Goal: Book appointment/travel/reservation

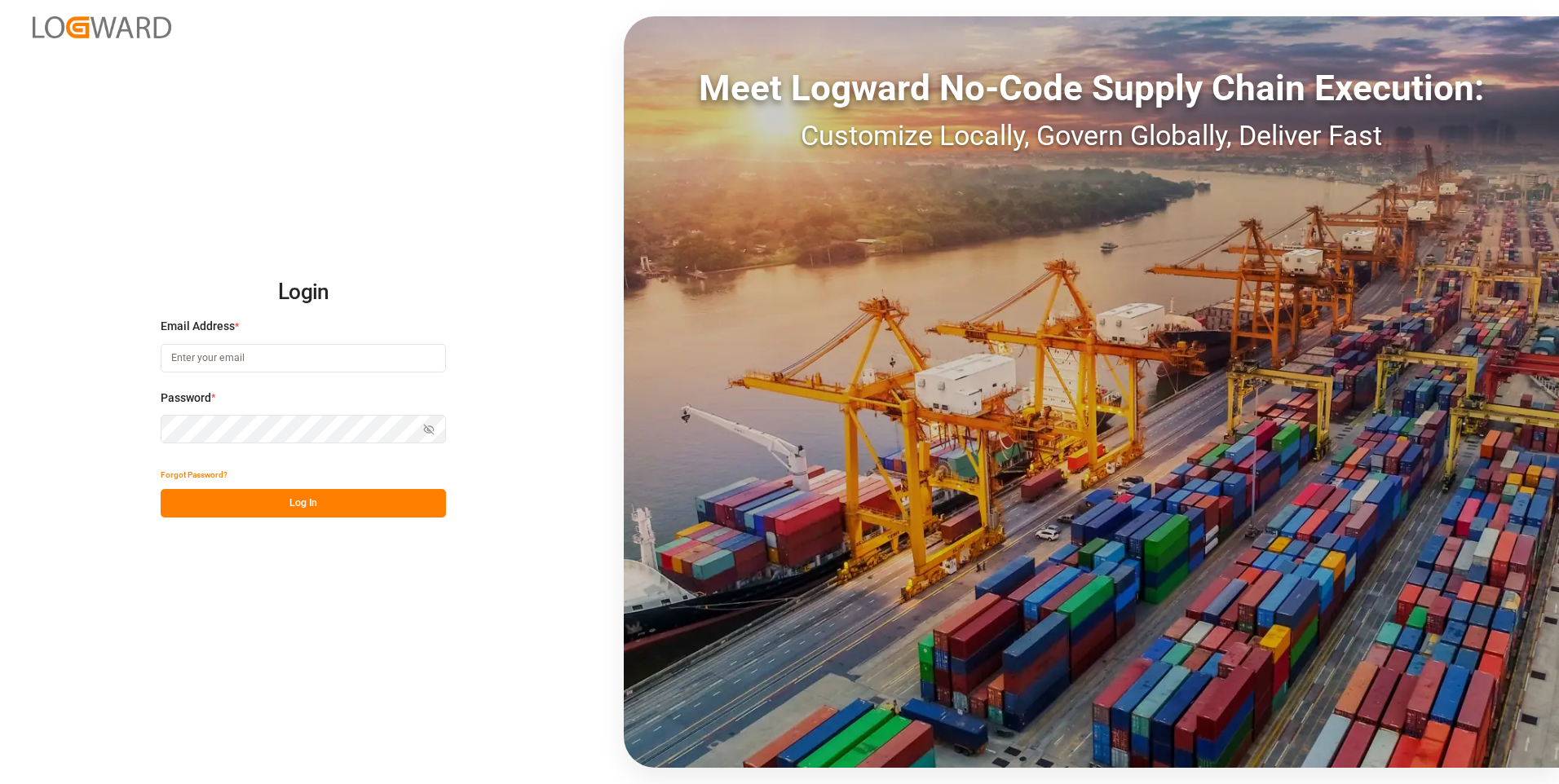
type input "[EMAIL_ADDRESS][DOMAIN_NAME]"
click at [274, 491] on button "Log In" at bounding box center [303, 503] width 285 height 29
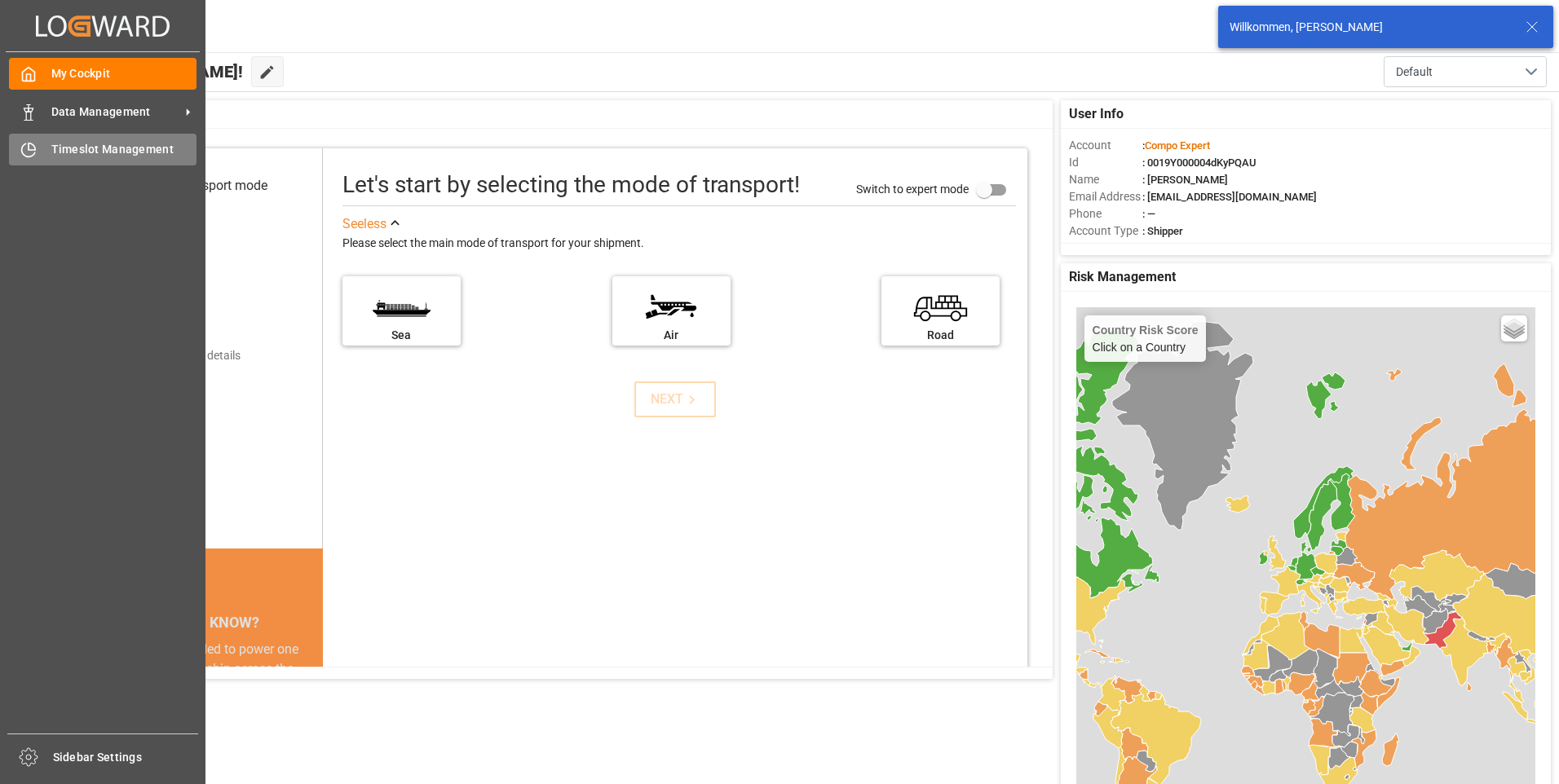
click at [105, 141] on div "Timeslot Management Timeslot Management" at bounding box center [102, 149] width 187 height 32
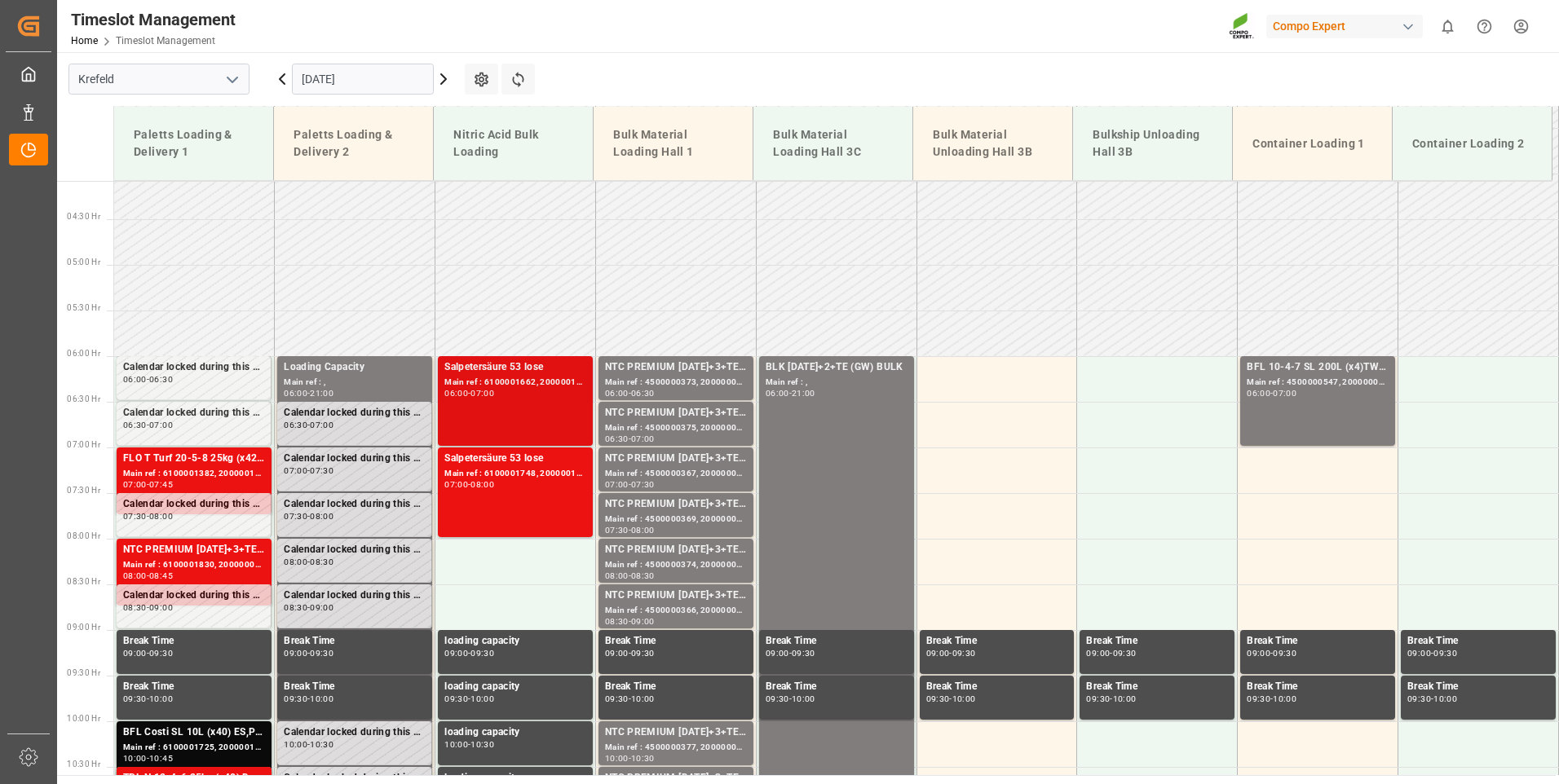
scroll to position [371, 0]
click at [741, 380] on div "Main ref : 4500000373, 2000000279" at bounding box center [676, 383] width 142 height 14
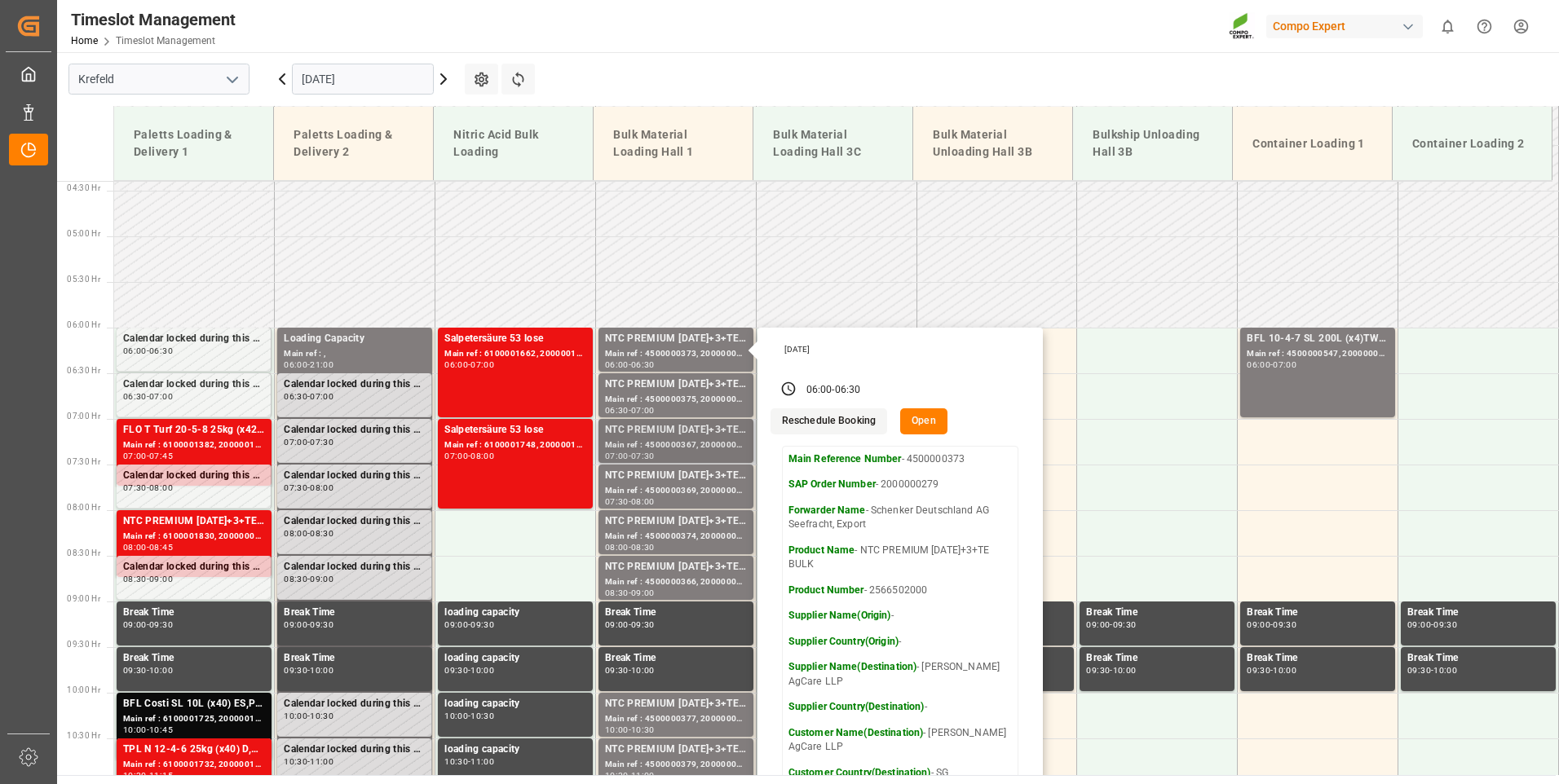
scroll to position [453, 0]
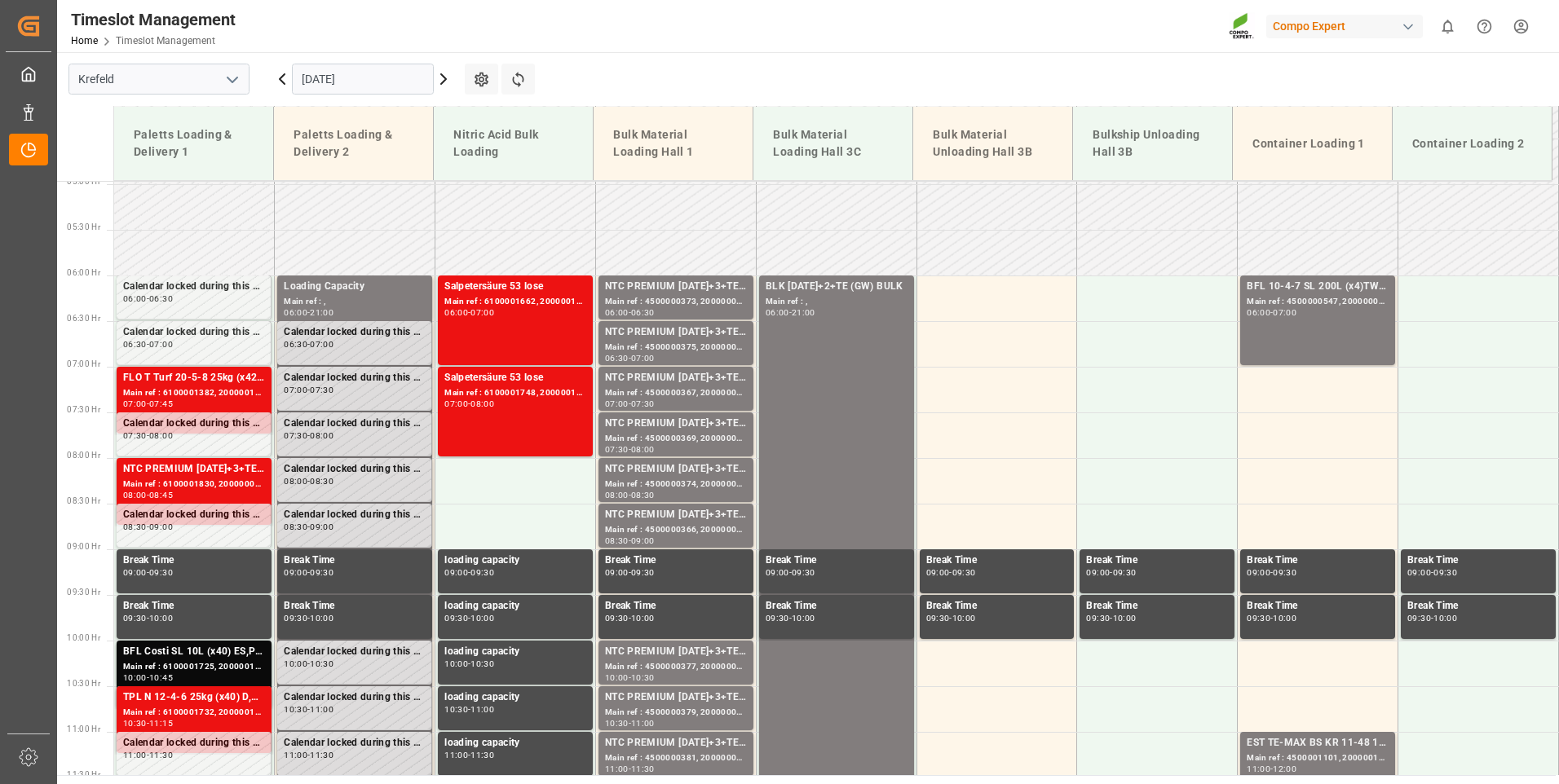
click at [686, 341] on div "Main ref : 4500000375, 2000000279" at bounding box center [676, 347] width 142 height 14
click at [676, 373] on div "NTC PREMIUM [DATE]+3+TE BULK" at bounding box center [676, 378] width 142 height 16
click at [681, 419] on div "NTC PREMIUM [DATE]+3+TE BULK" at bounding box center [676, 424] width 142 height 16
click at [689, 470] on div "NTC PREMIUM [DATE]+3+TE BULK" at bounding box center [676, 469] width 142 height 16
click at [683, 517] on div "NTC PREMIUM [DATE]+3+TE BULK" at bounding box center [676, 515] width 142 height 16
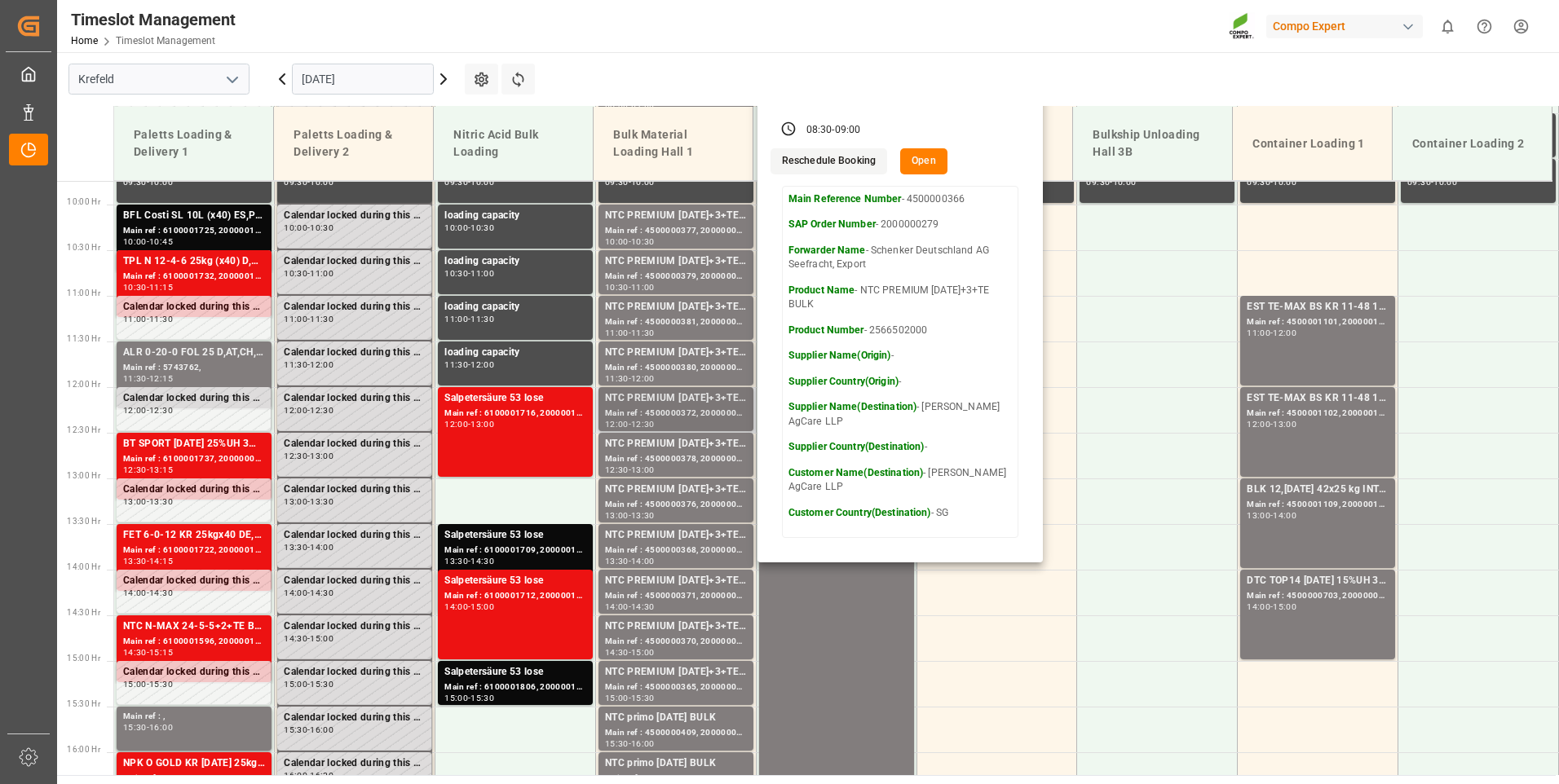
scroll to position [860, 0]
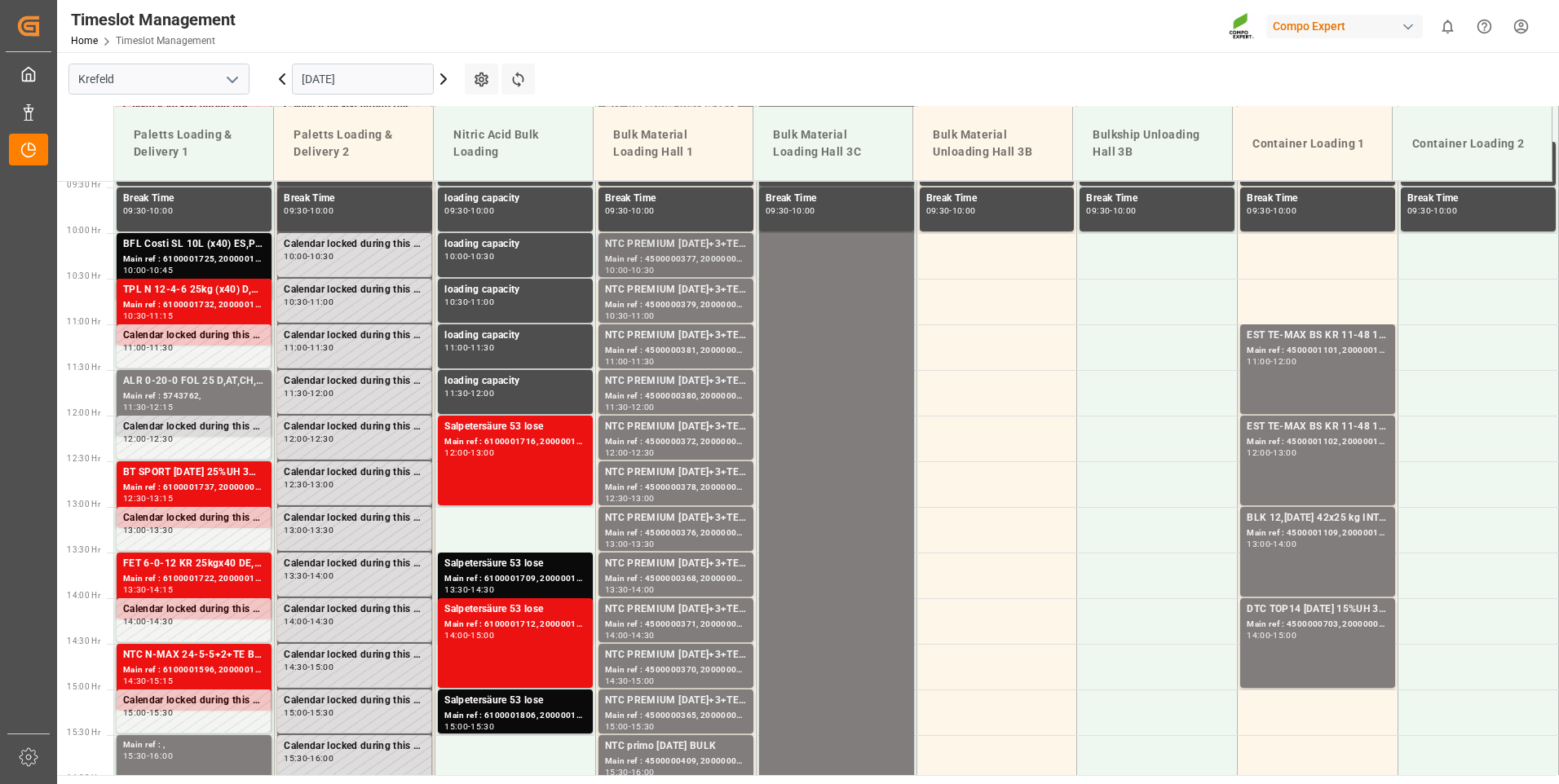
click at [691, 248] on div "NTC PREMIUM [DATE]+3+TE BULK" at bounding box center [676, 245] width 142 height 16
click at [680, 256] on div "Main ref : 4500000377, 2000000279" at bounding box center [676, 259] width 142 height 14
click at [609, 268] on div "10:00" at bounding box center [617, 269] width 24 height 7
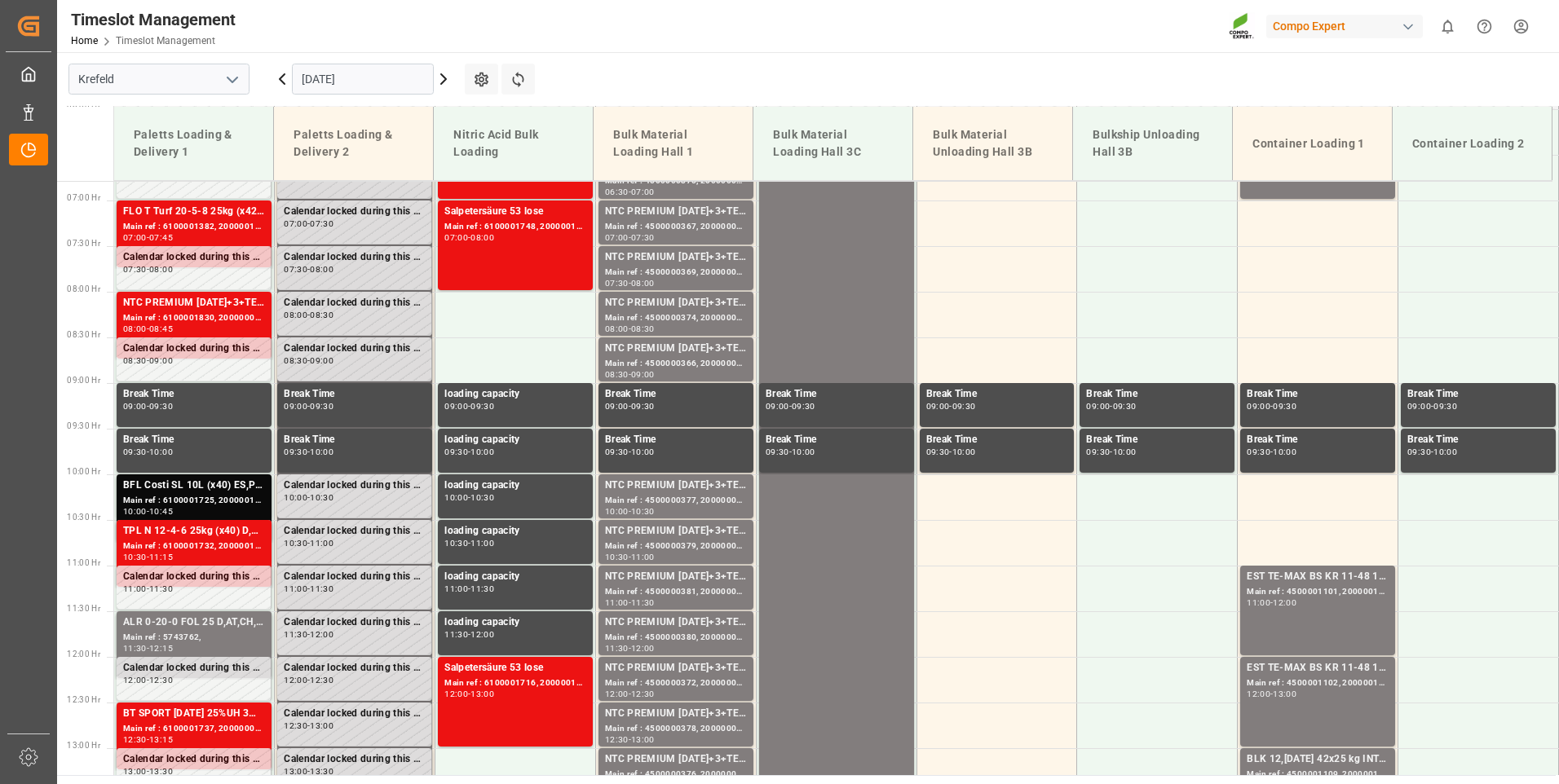
scroll to position [616, 0]
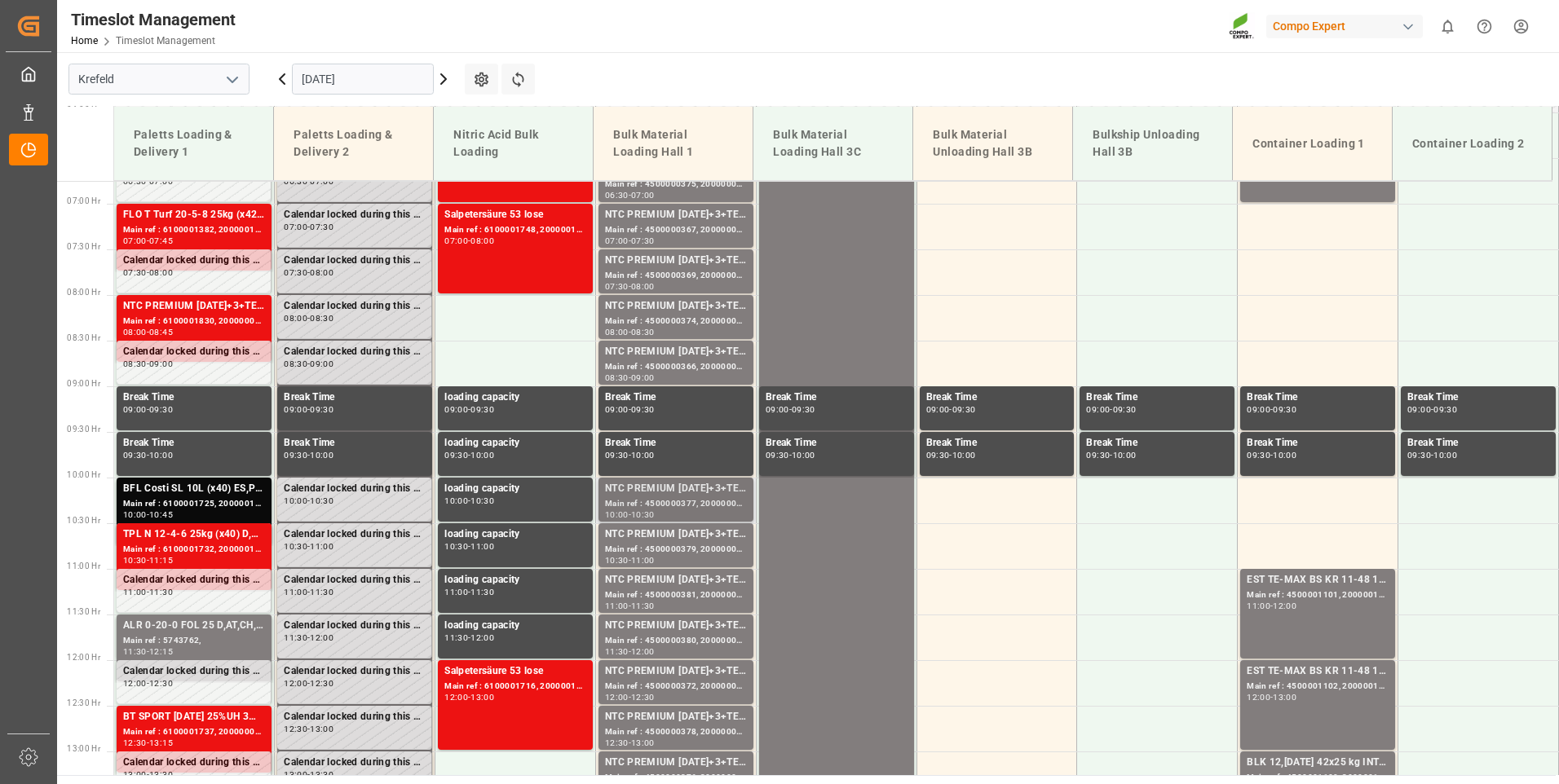
click at [685, 500] on div "Main ref : 4500000377, 2000000279" at bounding box center [676, 504] width 142 height 14
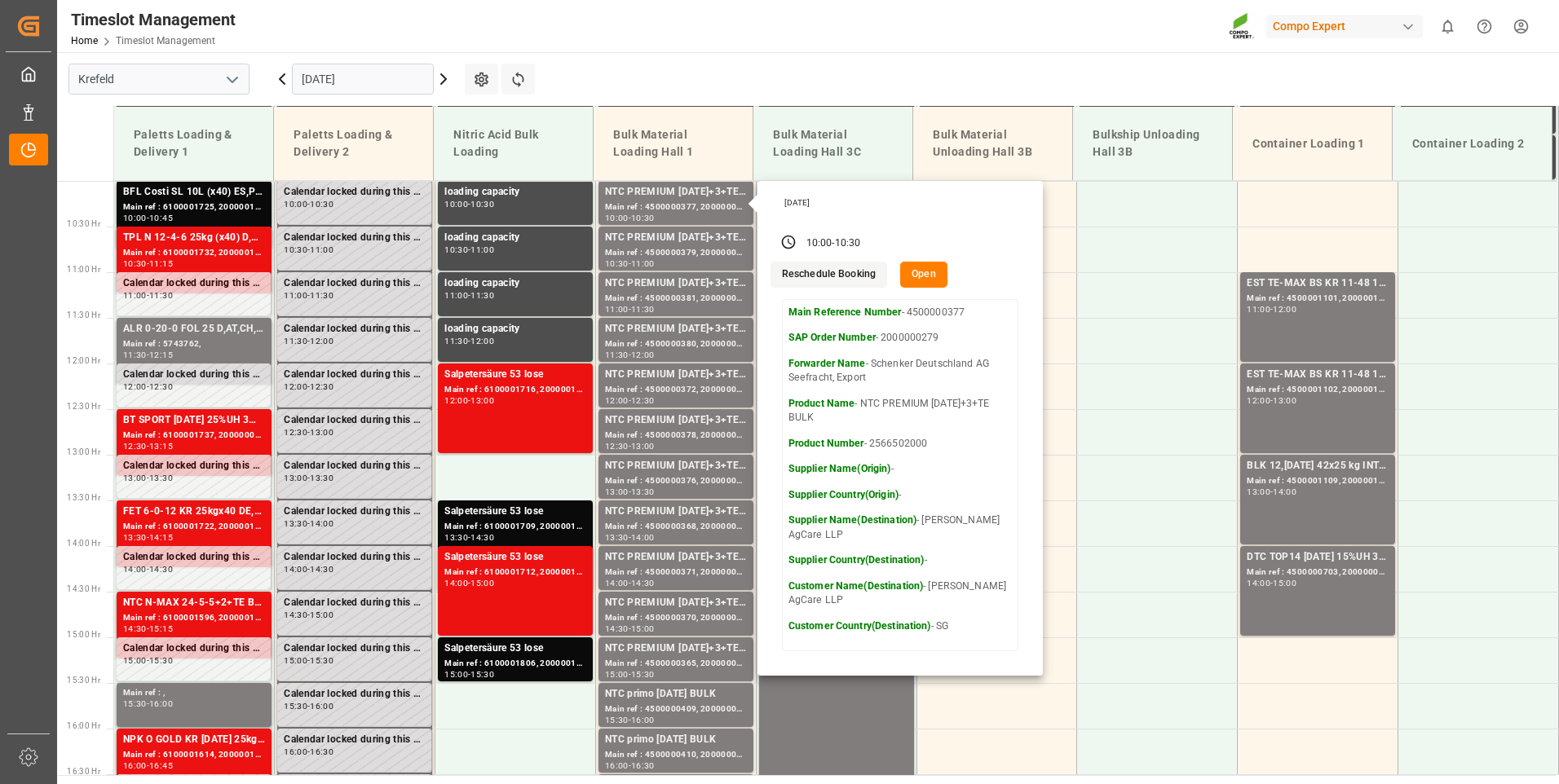
scroll to position [942, 0]
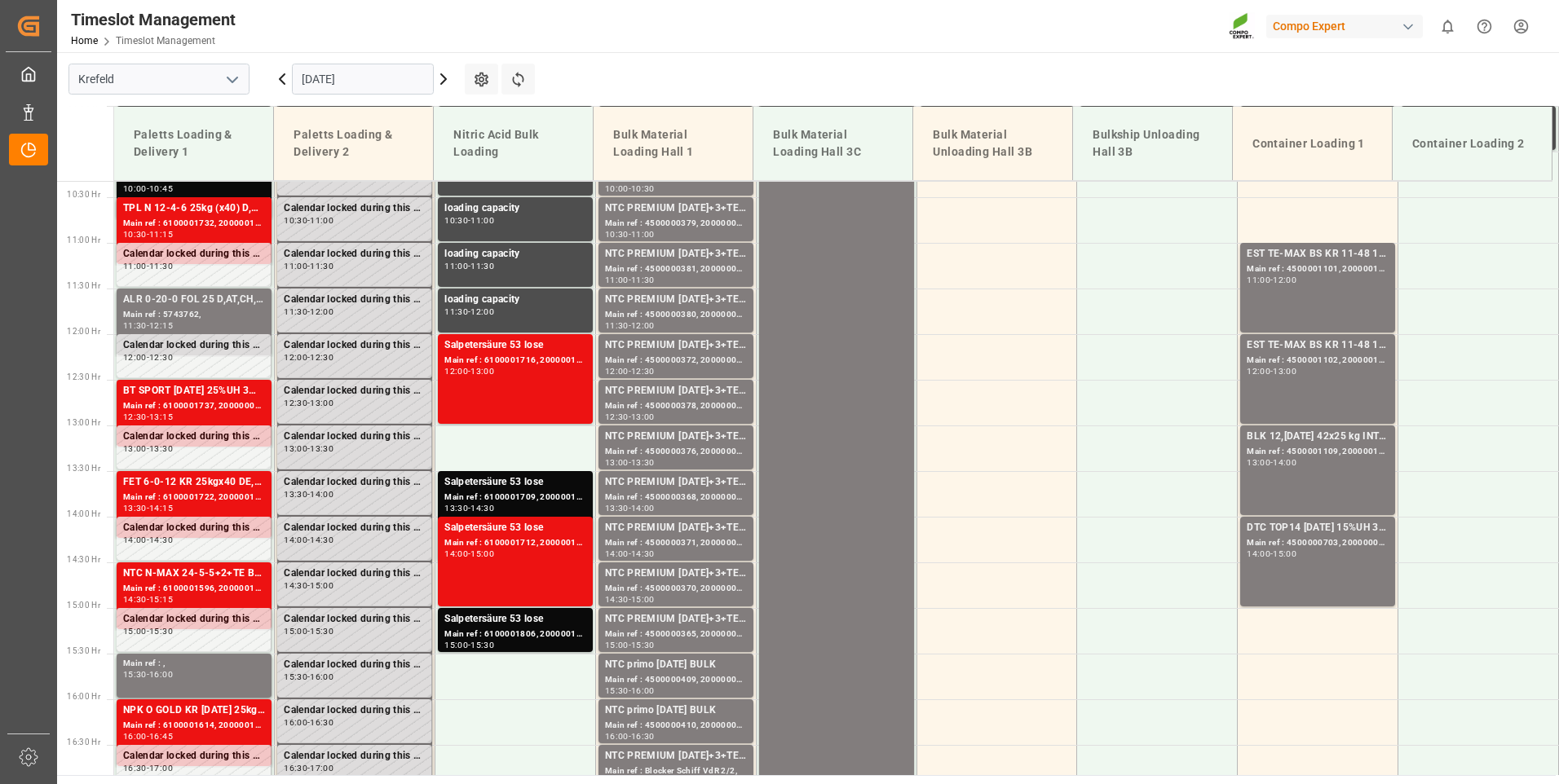
click at [718, 231] on div "10:30 - 11:00" at bounding box center [676, 235] width 142 height 9
click at [715, 269] on div "Main ref : 4500000381, 2000000279" at bounding box center [676, 269] width 142 height 14
click at [709, 305] on div "NTC PREMIUM [DATE]+3+TE BULK" at bounding box center [676, 300] width 142 height 16
click at [706, 351] on div "NTC PREMIUM [DATE]+3+TE BULK" at bounding box center [676, 345] width 142 height 16
click at [708, 394] on div "NTC PREMIUM [DATE]+3+TE BULK" at bounding box center [676, 391] width 142 height 16
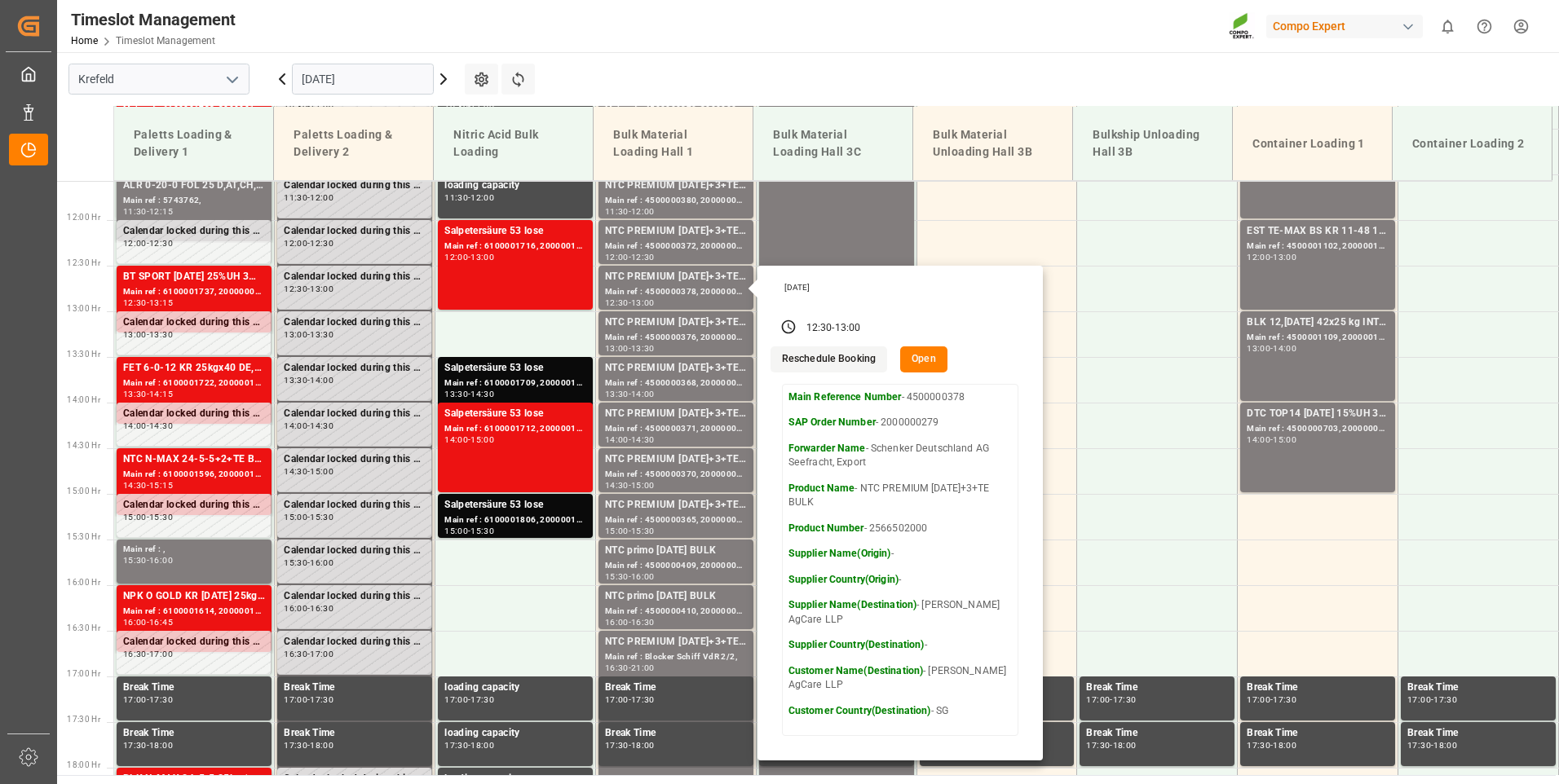
scroll to position [1105, 0]
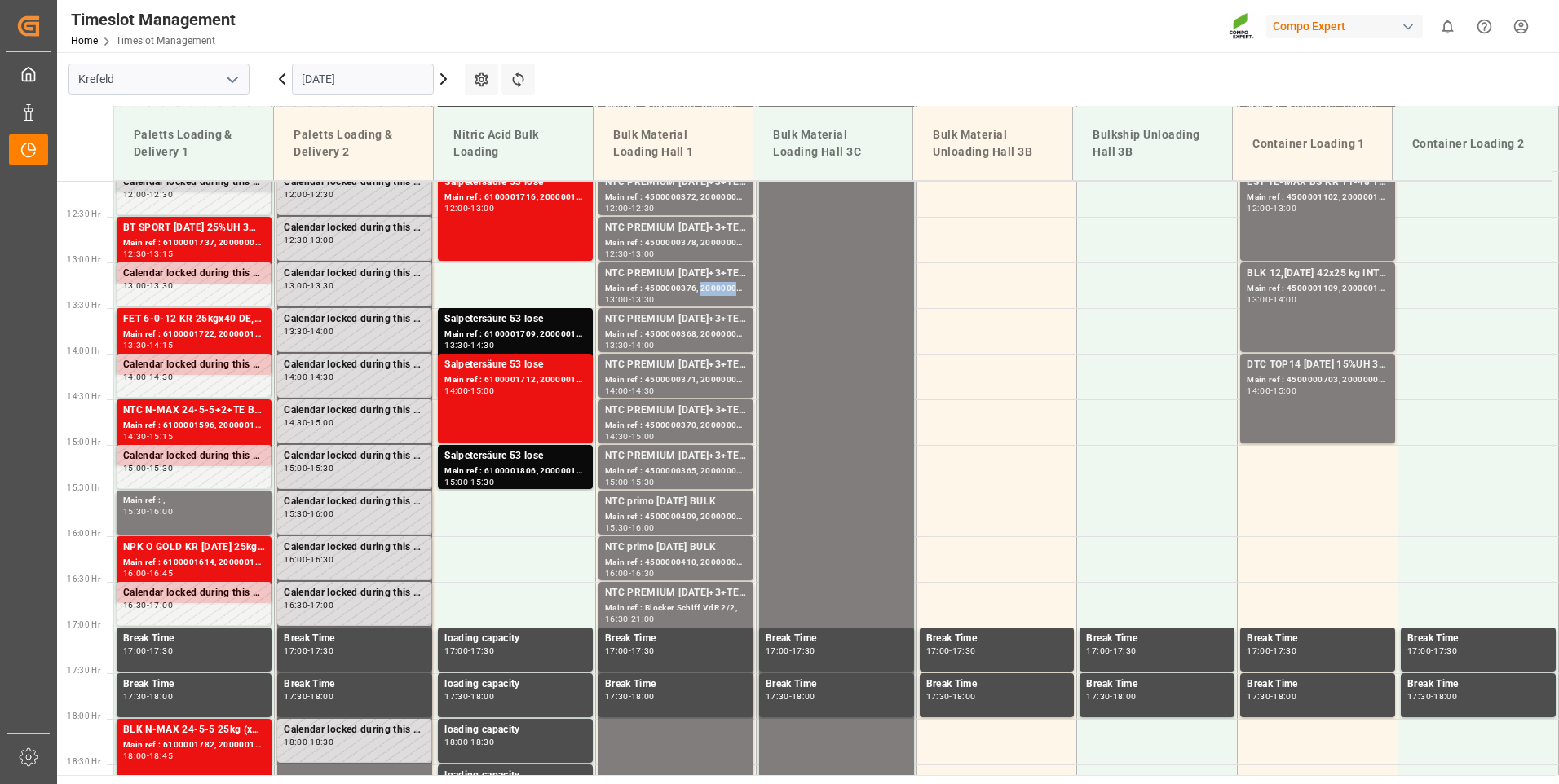
click at [720, 283] on div "Main ref : 4500000376, 2000000279" at bounding box center [676, 289] width 142 height 14
click at [709, 325] on div "NTC PREMIUM [DATE]+3+TE BULK" at bounding box center [676, 319] width 142 height 16
click at [706, 371] on div "NTC PREMIUM [DATE]+3+TE BULK" at bounding box center [676, 365] width 142 height 16
click at [710, 422] on div "Main ref : 4500000370, 2000000279" at bounding box center [676, 426] width 142 height 14
click at [713, 471] on div "Main ref : 4500000365, 2000000279" at bounding box center [676, 471] width 142 height 14
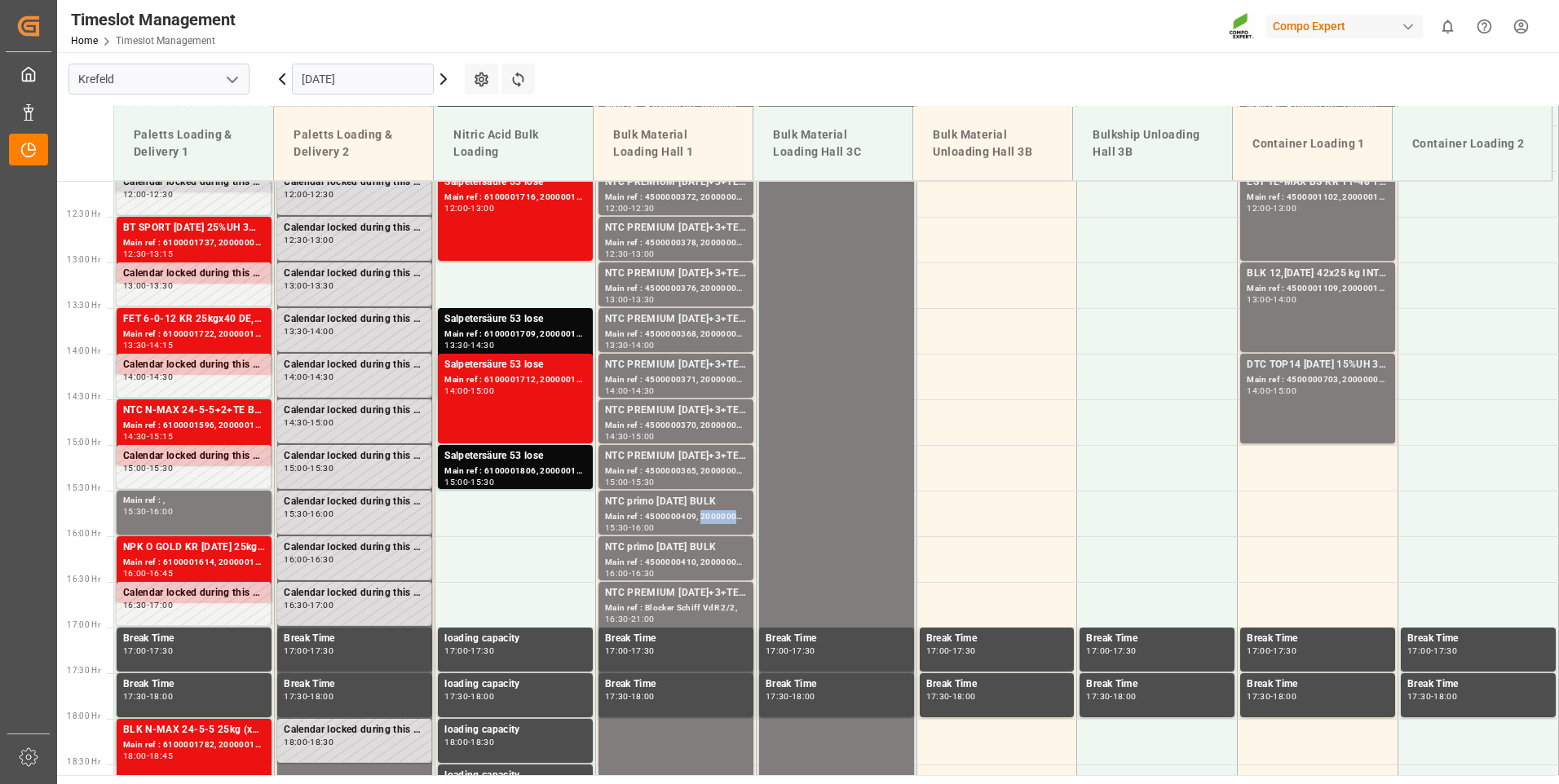
click at [716, 512] on div "Main ref : 4500000409, 2000000327" at bounding box center [676, 517] width 142 height 14
click at [708, 452] on div "NTC PREMIUM [DATE]+3+TE BULK" at bounding box center [676, 456] width 142 height 16
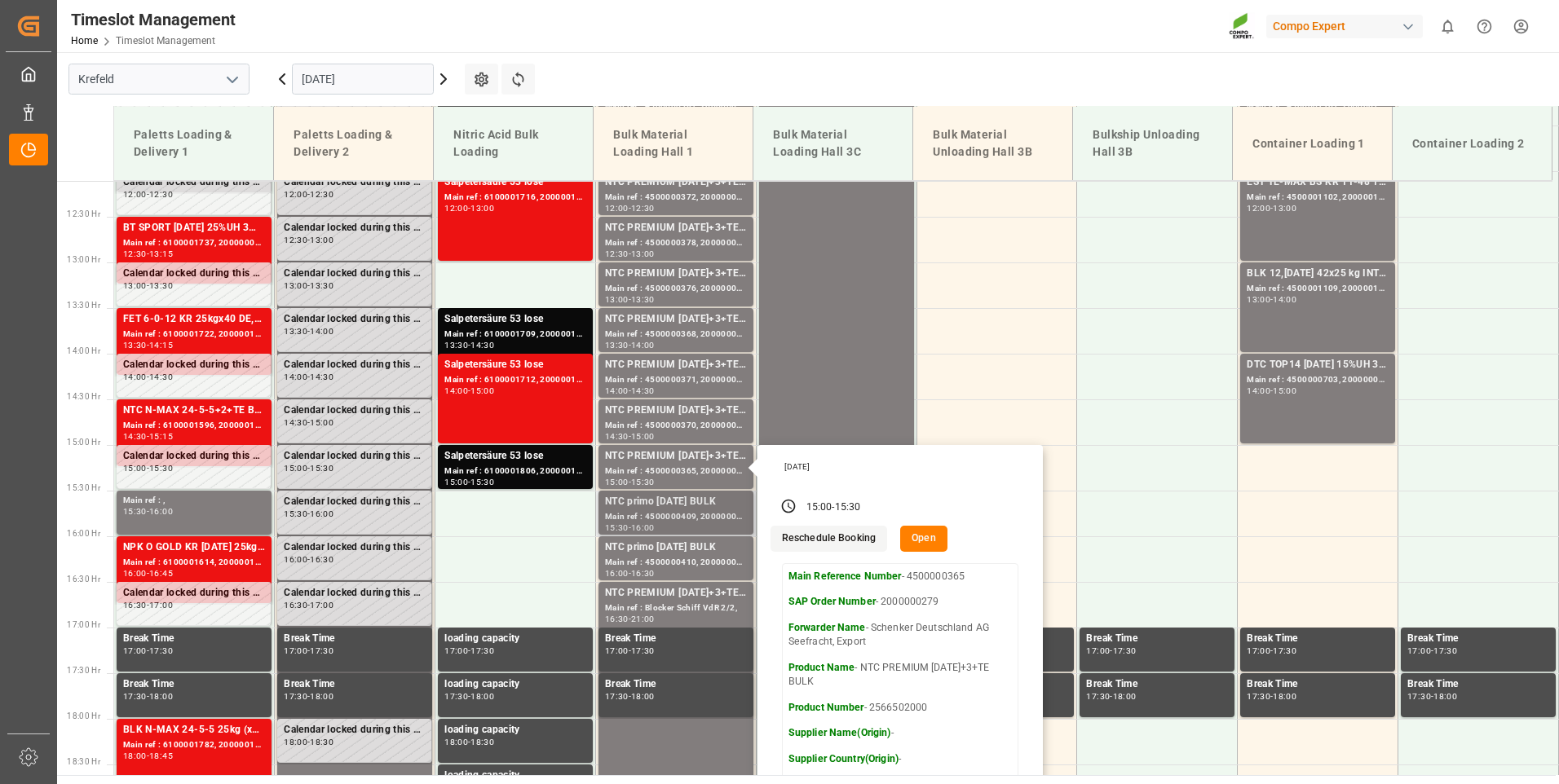
scroll to position [1187, 0]
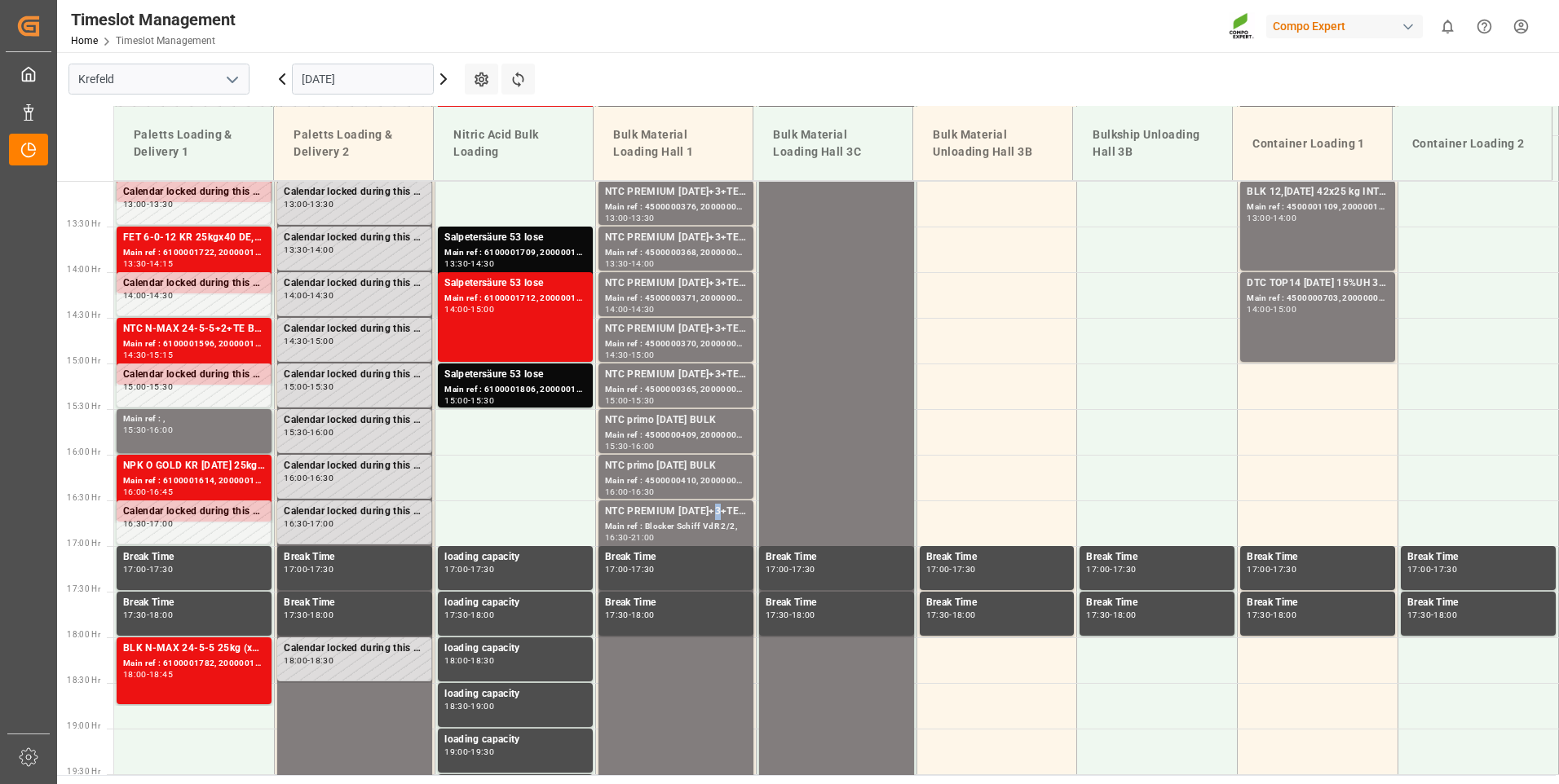
click at [710, 514] on div "NTC PREMIUM [DATE]+3+TE BULK" at bounding box center [676, 512] width 142 height 16
click at [680, 427] on div "NTC primo [DATE] BULK" at bounding box center [676, 421] width 142 height 16
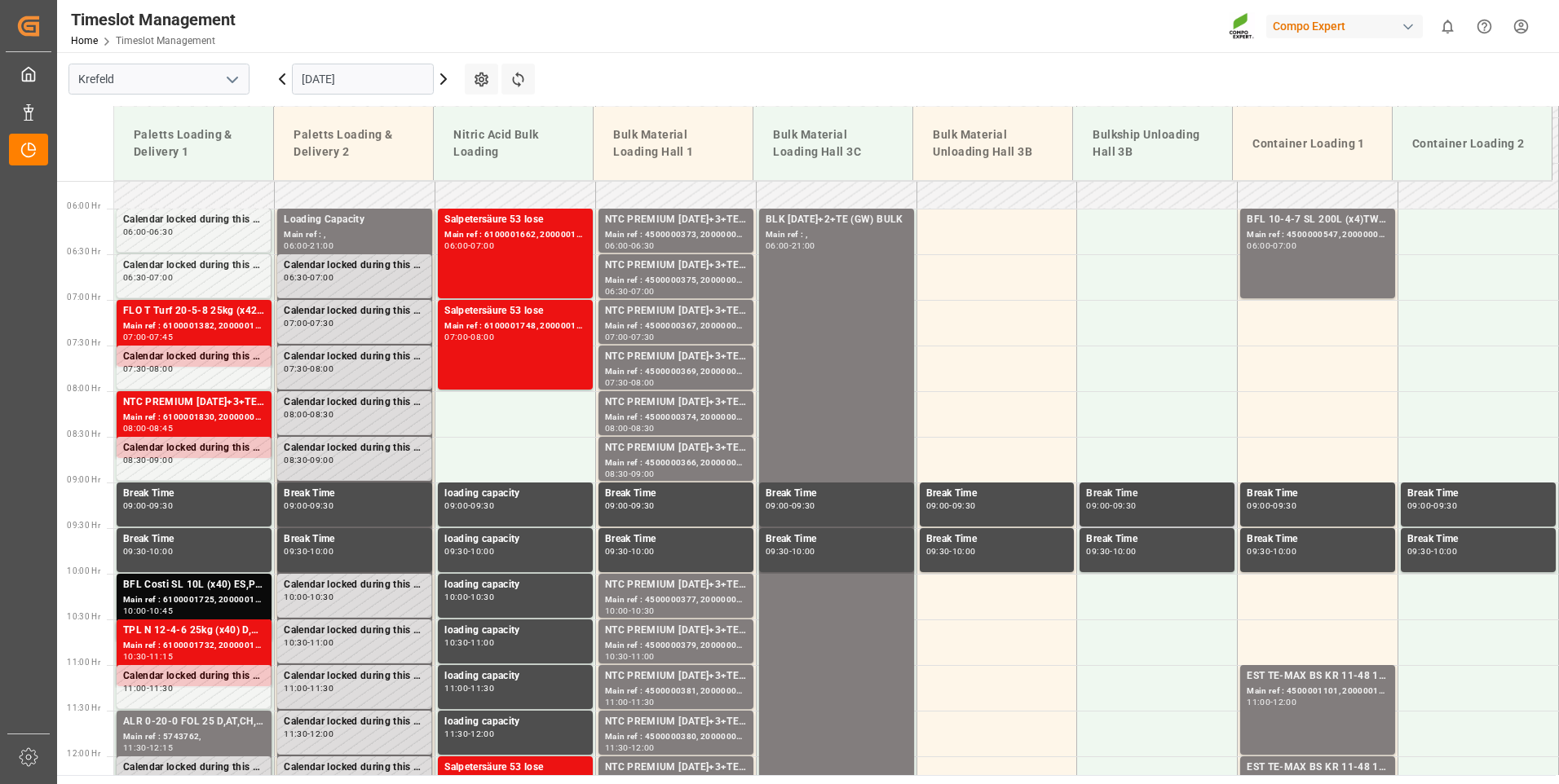
scroll to position [453, 0]
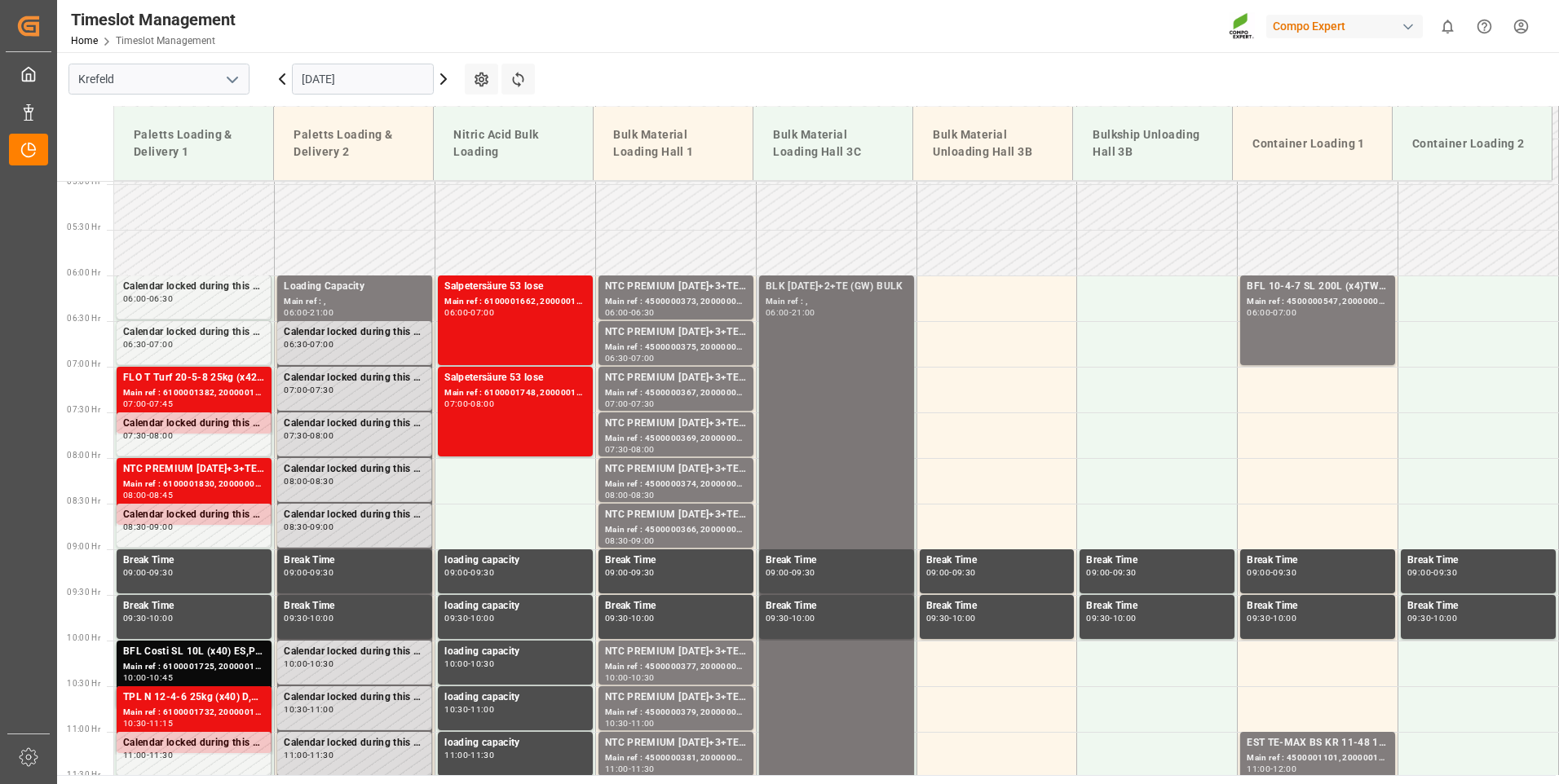
click at [814, 304] on div "Main ref : ," at bounding box center [836, 302] width 142 height 14
